Goal: Task Accomplishment & Management: Use online tool/utility

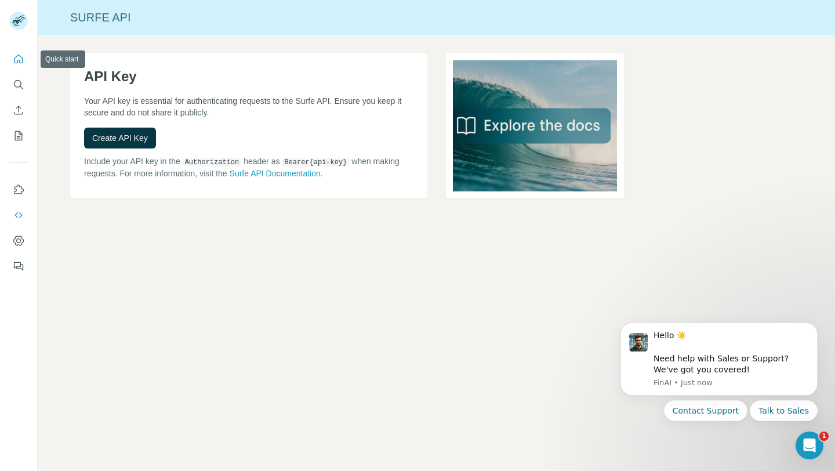
click at [22, 63] on icon "Quick start" at bounding box center [18, 59] width 9 height 9
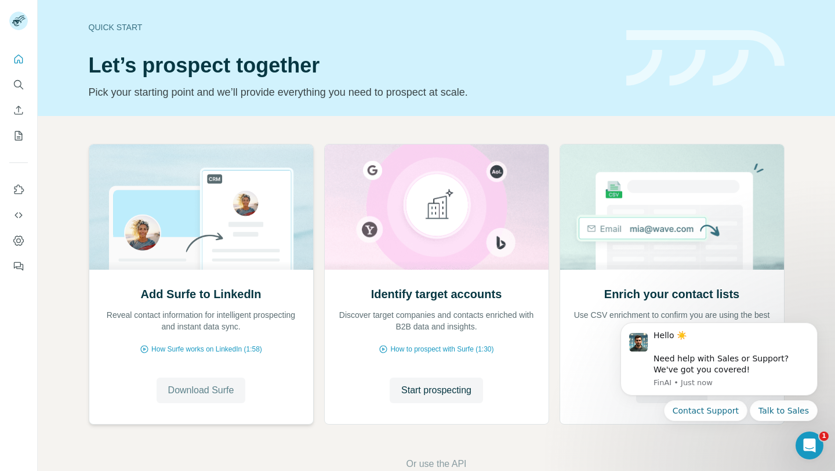
click at [202, 396] on span "Download Surfe" at bounding box center [201, 390] width 66 height 14
